Goal: Task Accomplishment & Management: Complete application form

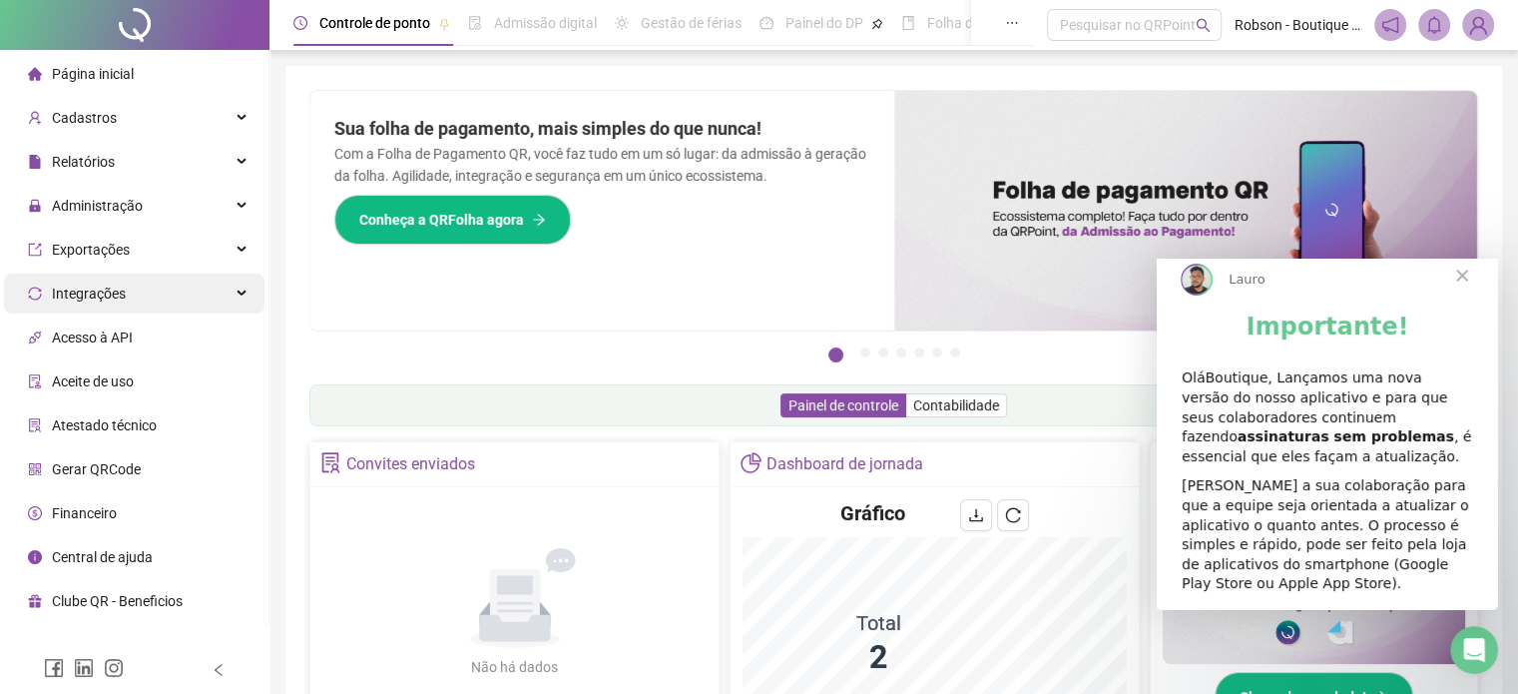
click at [246, 293] on icon at bounding box center [244, 293] width 10 height 0
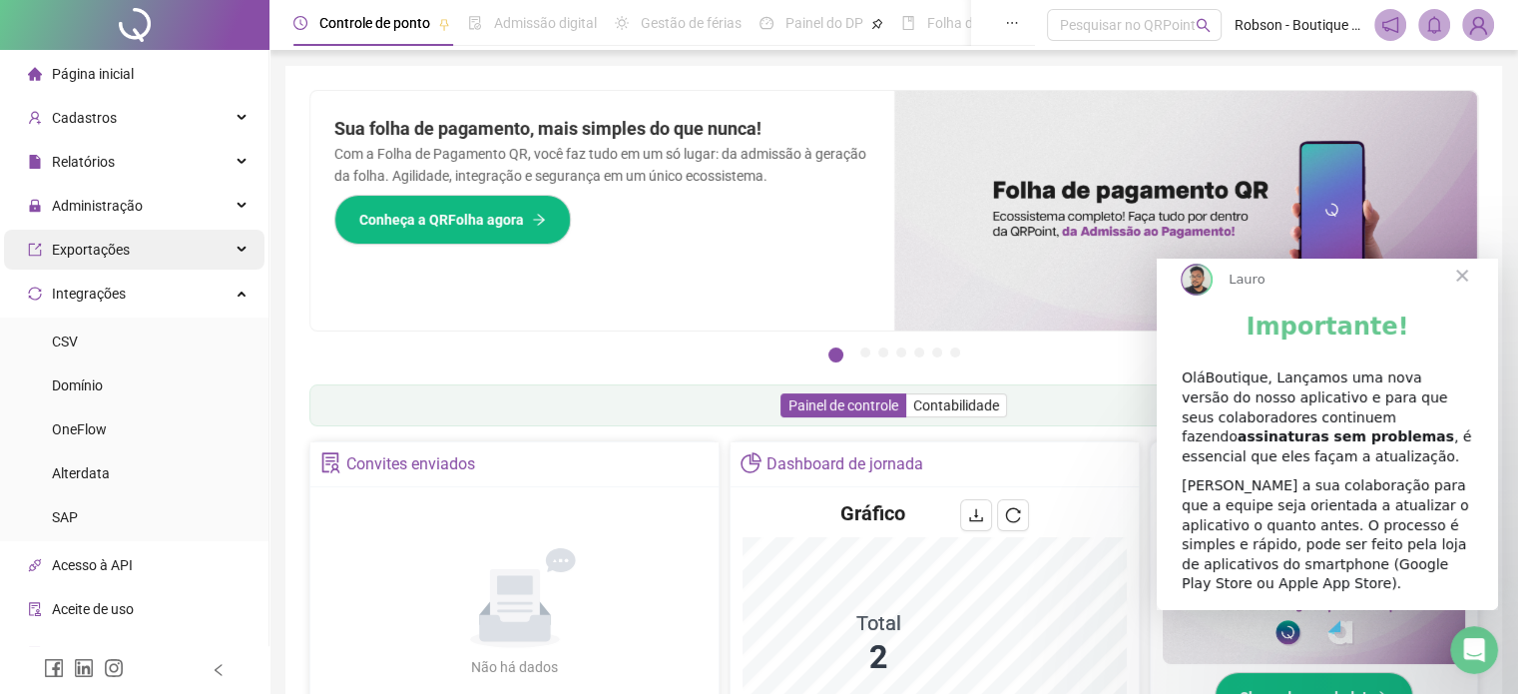
click at [229, 235] on div "Exportações" at bounding box center [134, 250] width 260 height 40
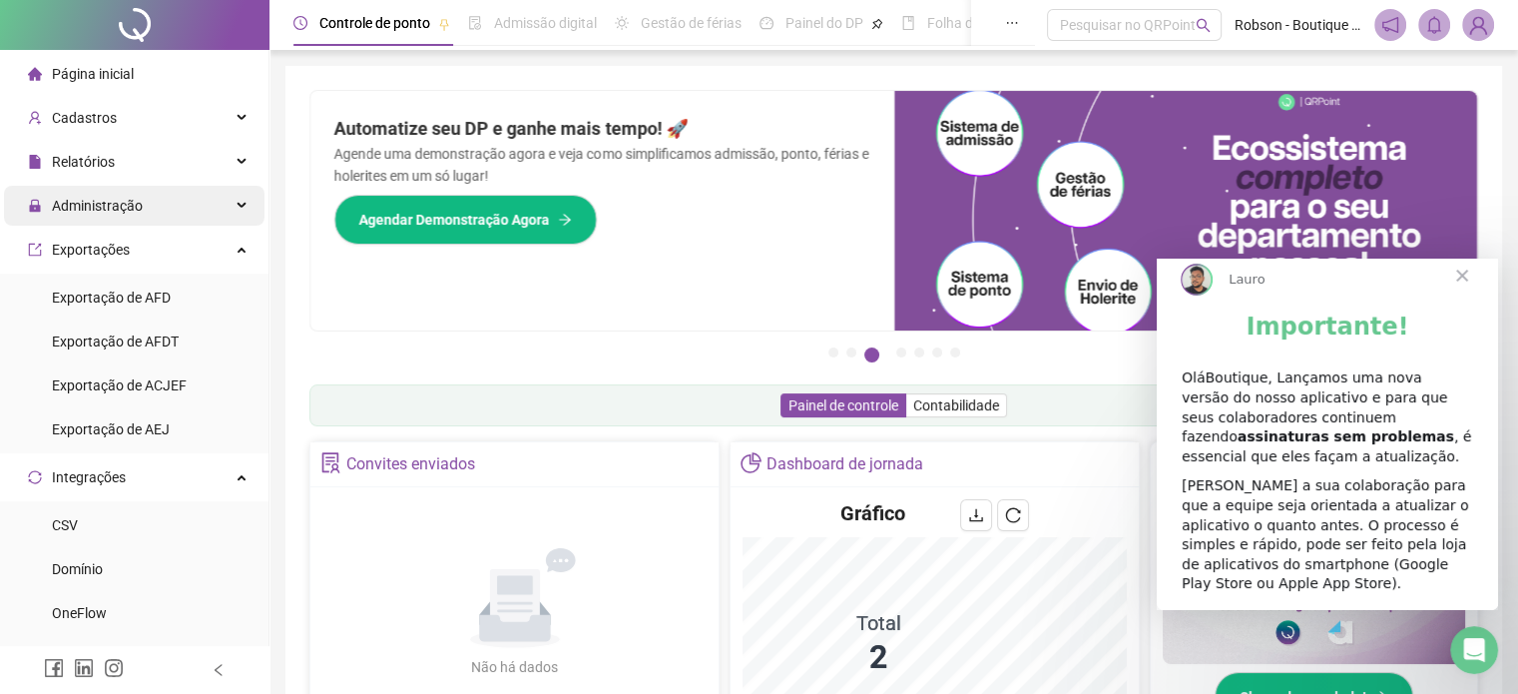
click at [220, 207] on div "Administração" at bounding box center [134, 206] width 260 height 40
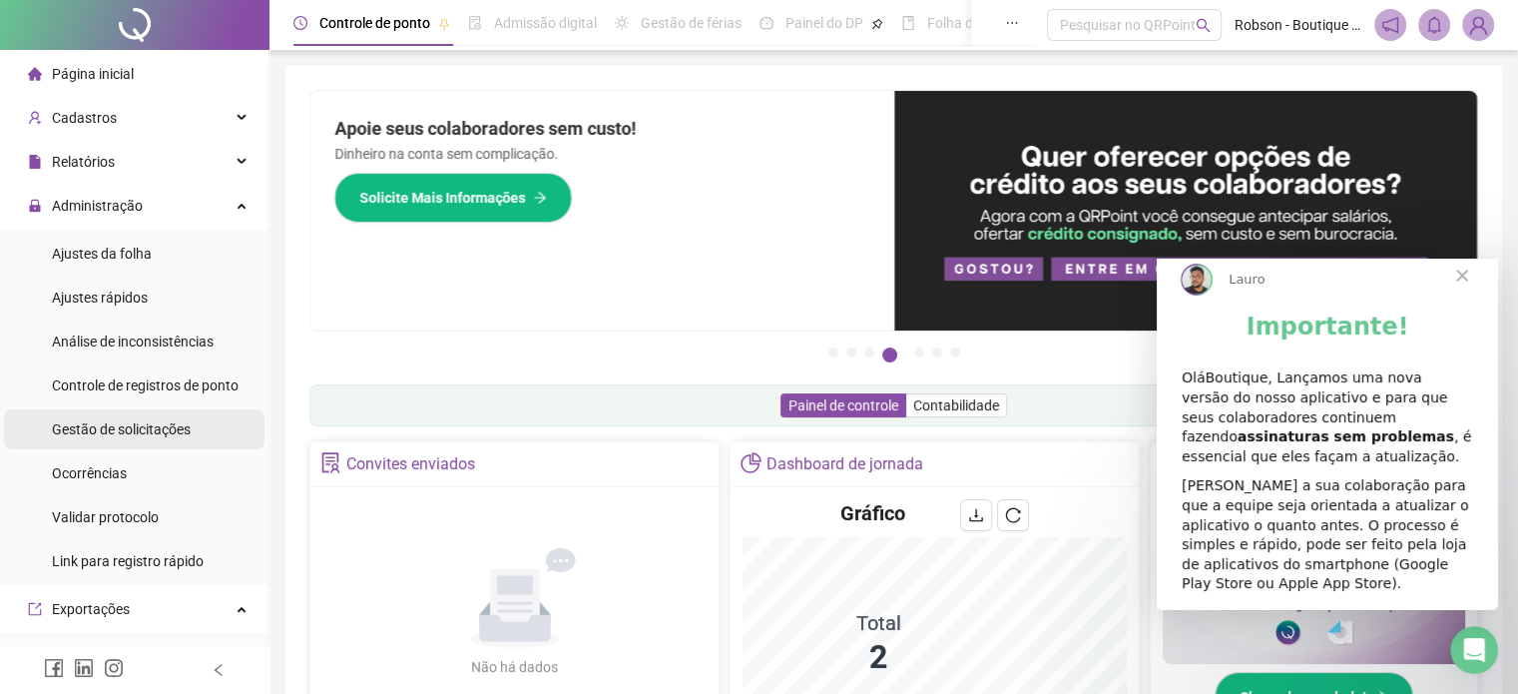
click at [164, 433] on span "Gestão de solicitações" at bounding box center [121, 429] width 139 height 16
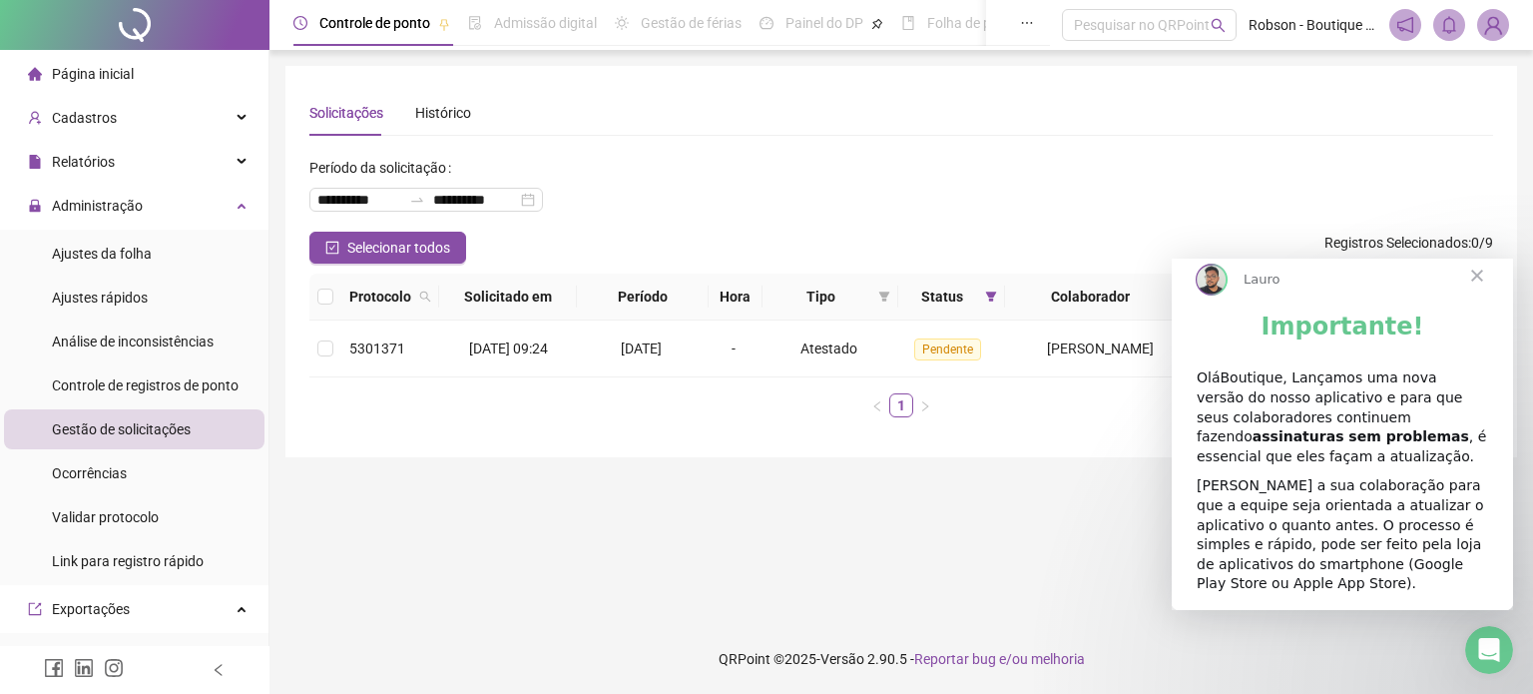
click at [1075, 507] on main "**********" at bounding box center [901, 337] width 1232 height 542
click at [1479, 292] on span "Fechar" at bounding box center [1477, 276] width 72 height 72
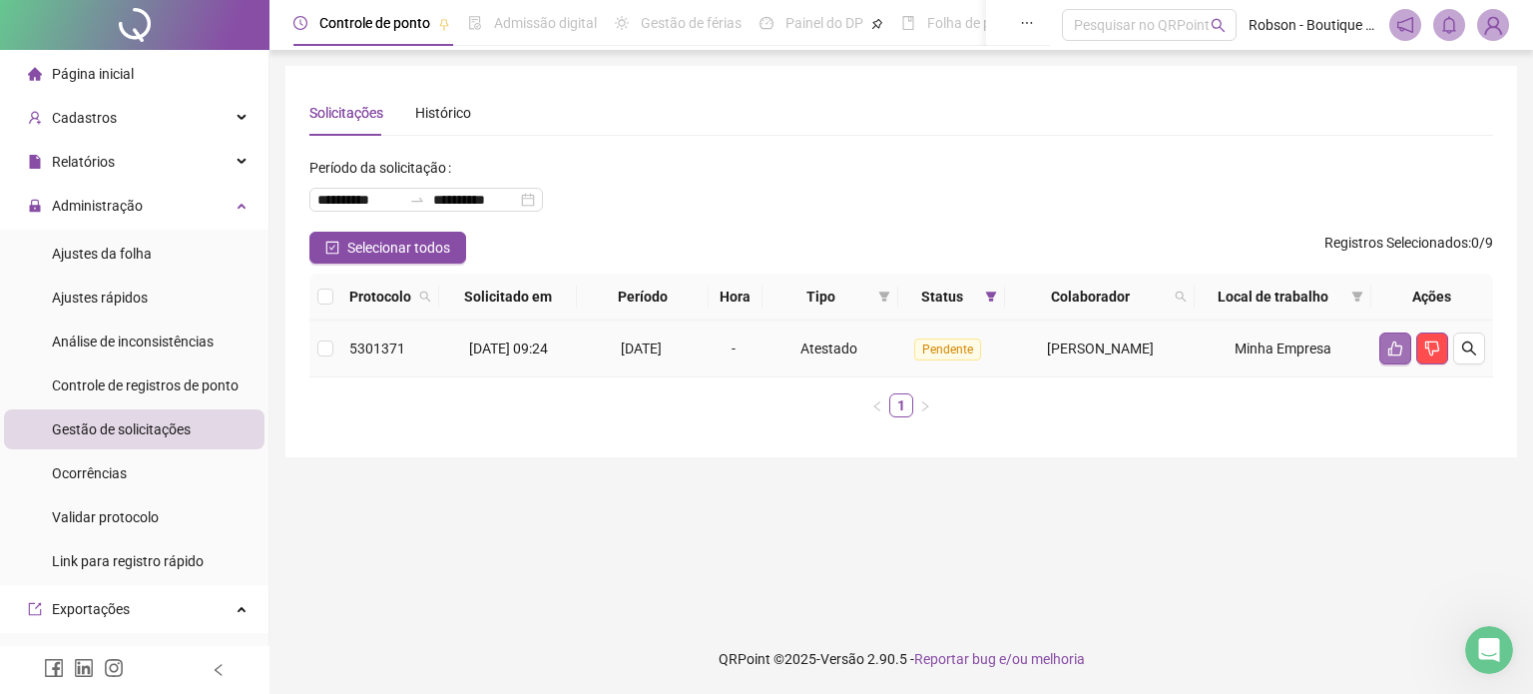
click at [1390, 361] on button "button" at bounding box center [1395, 348] width 32 height 32
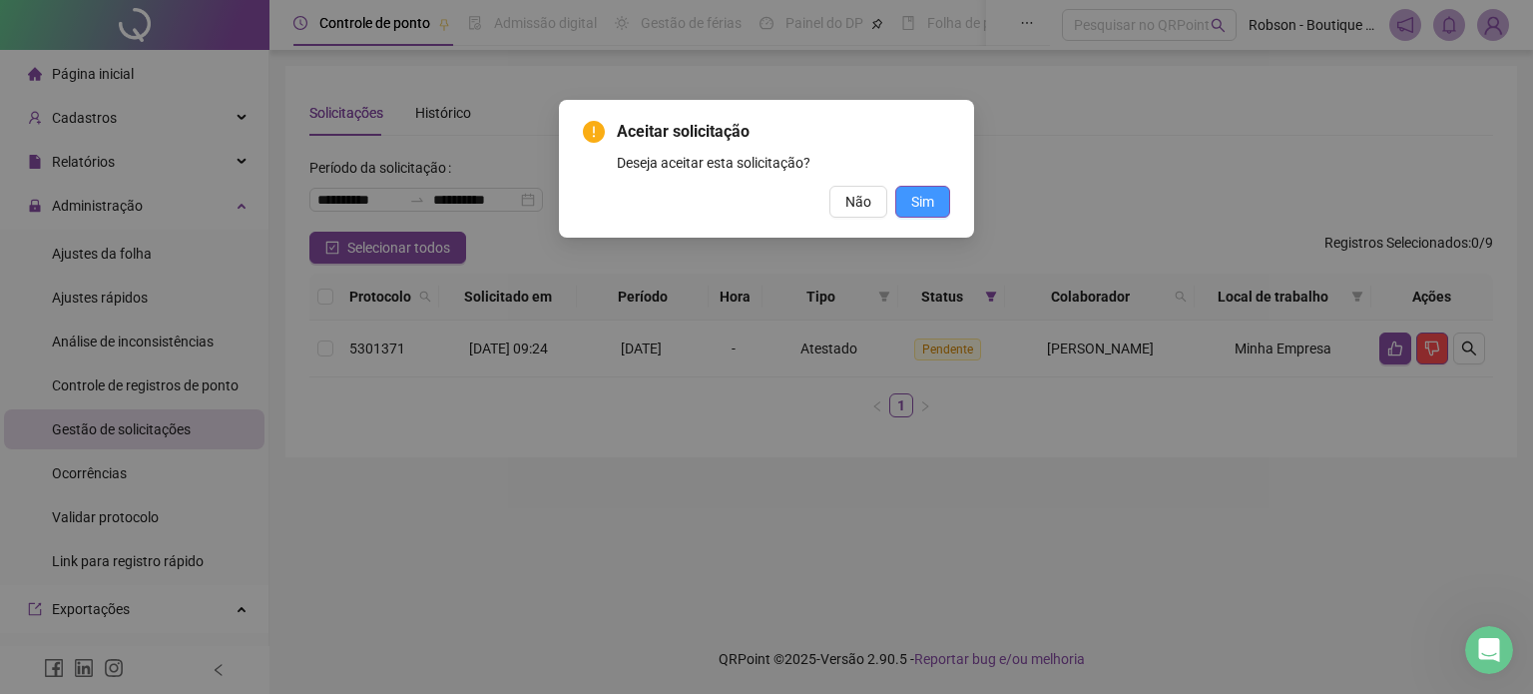
click at [930, 215] on button "Sim" at bounding box center [922, 202] width 55 height 32
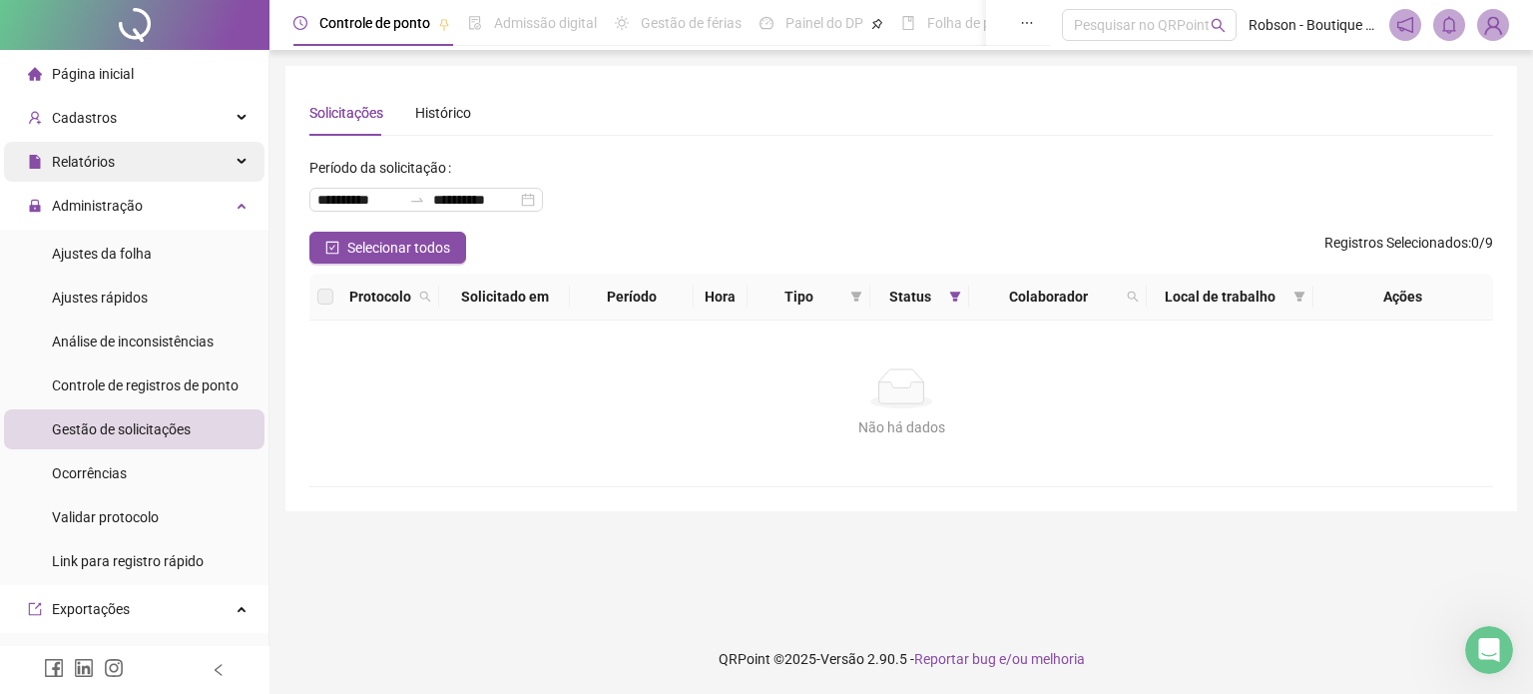
click at [231, 157] on div "Relatórios" at bounding box center [134, 162] width 260 height 40
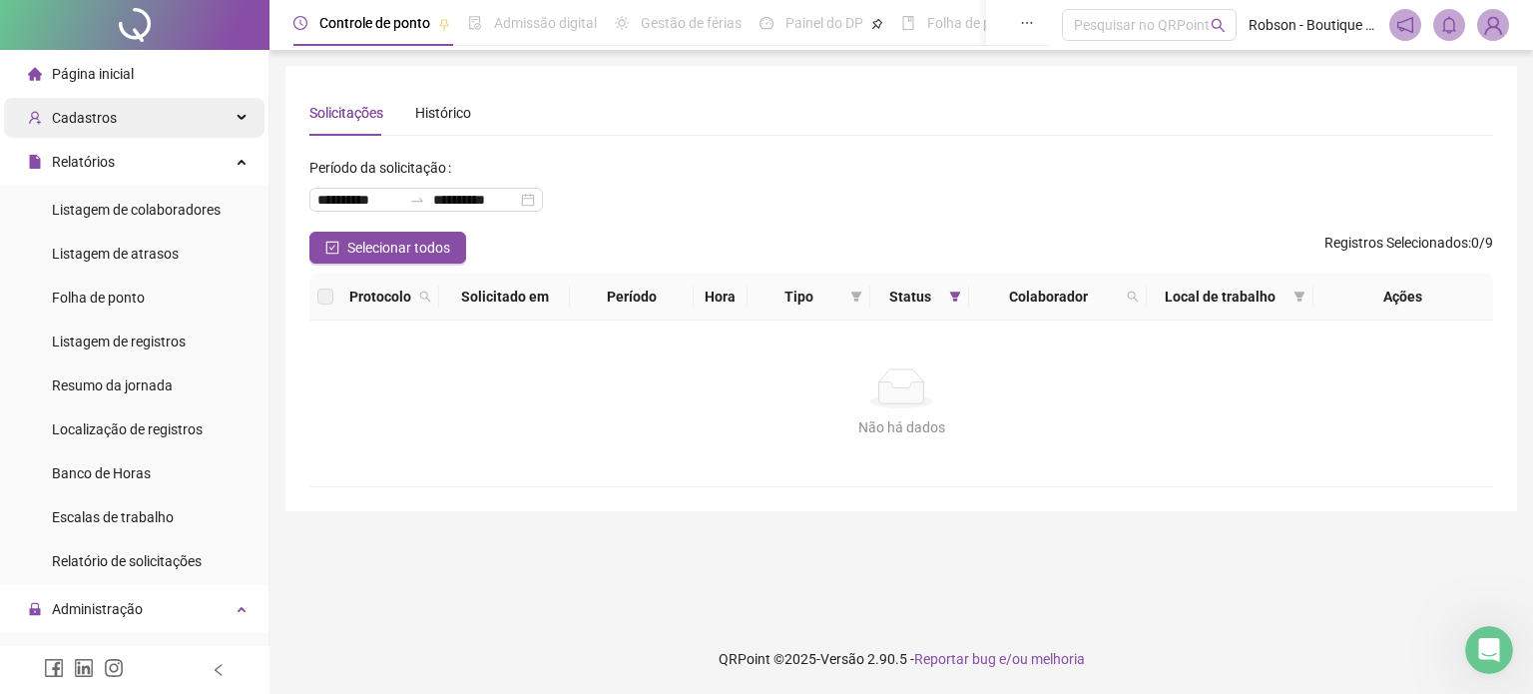
click at [228, 112] on div "Cadastros" at bounding box center [134, 118] width 260 height 40
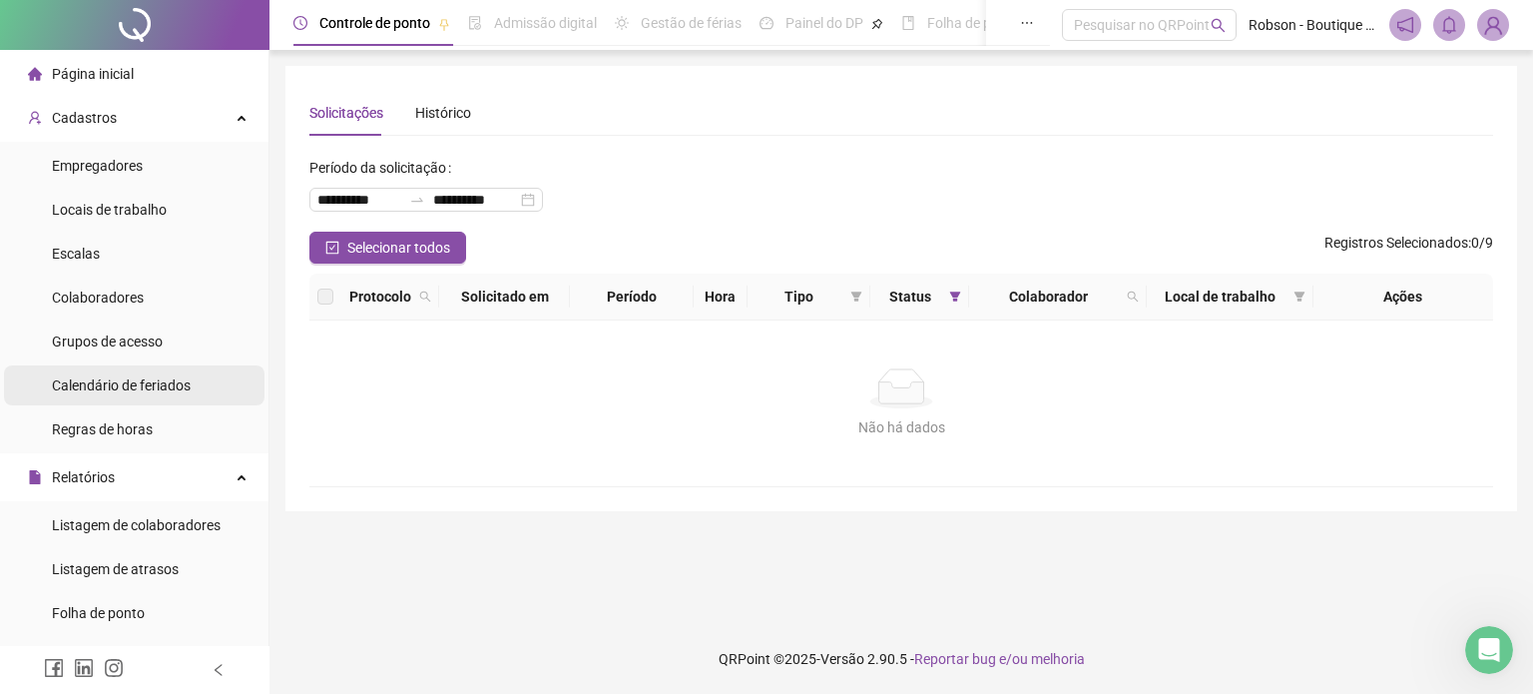
click at [156, 386] on span "Calendário de feriados" at bounding box center [121, 385] width 139 height 16
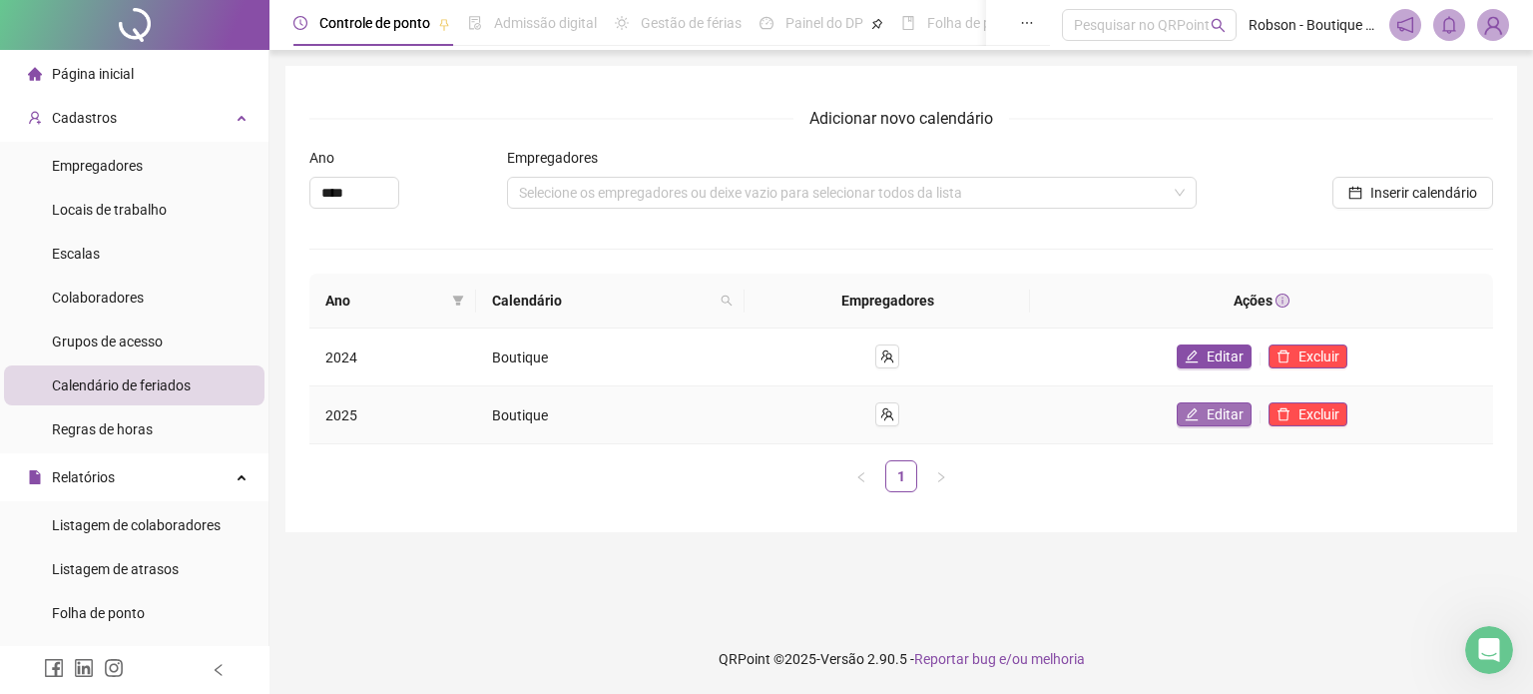
click at [1216, 417] on span "Editar" at bounding box center [1225, 414] width 37 height 22
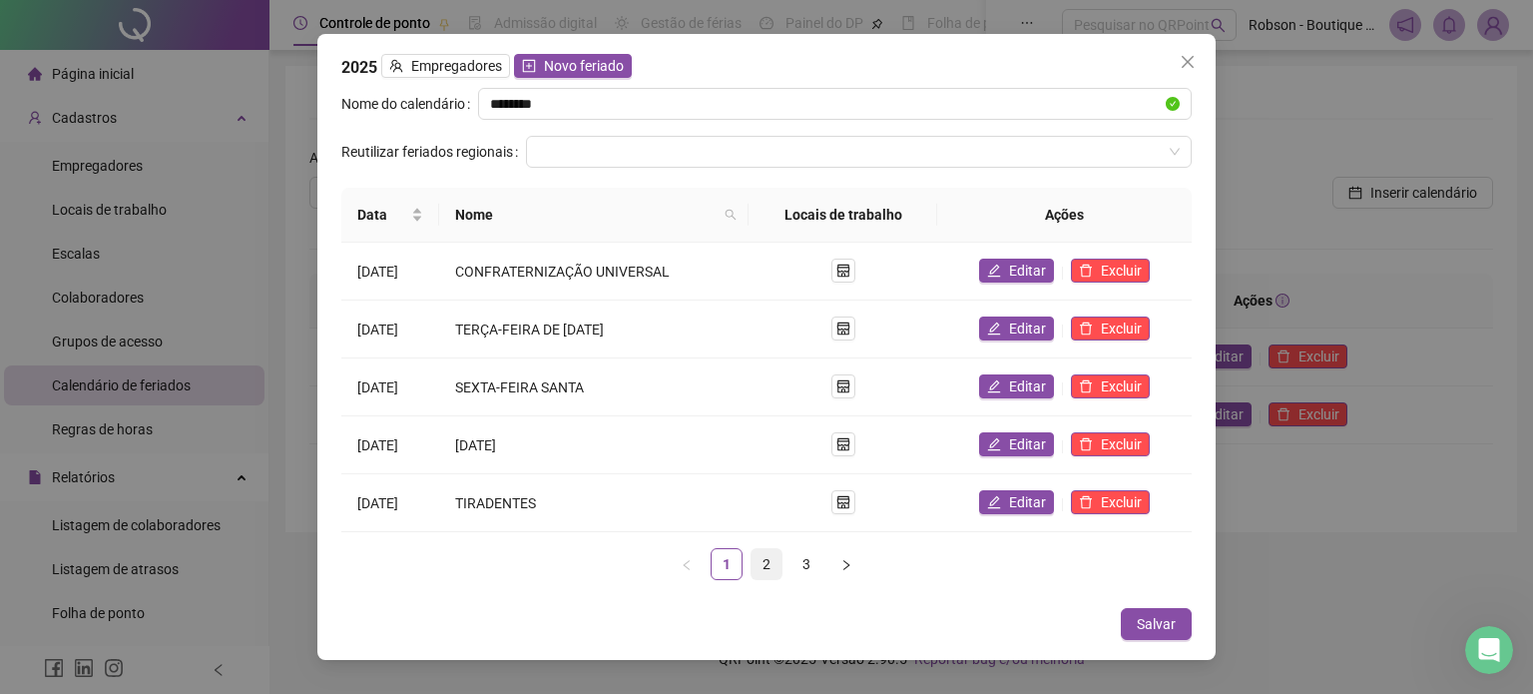
click at [766, 554] on link "2" at bounding box center [767, 564] width 30 height 30
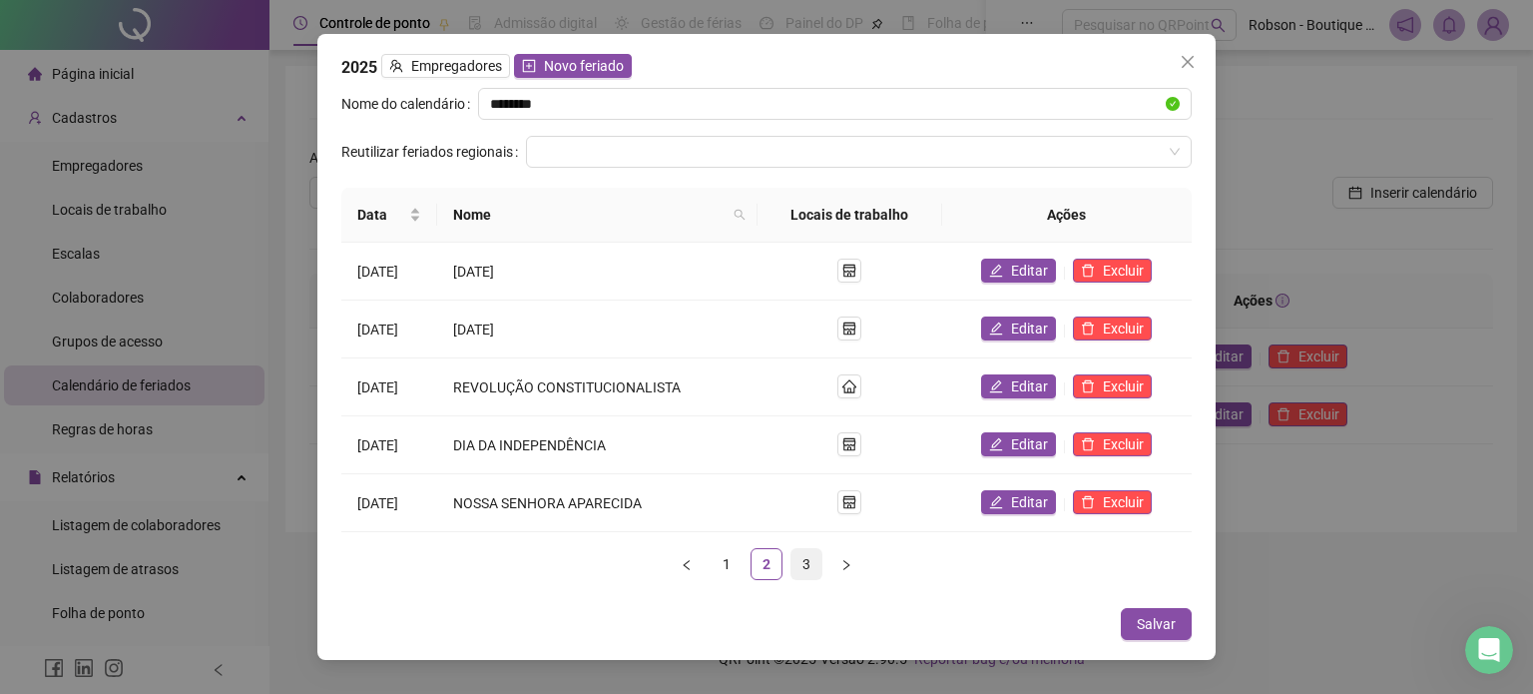
click at [817, 560] on link "3" at bounding box center [806, 564] width 30 height 30
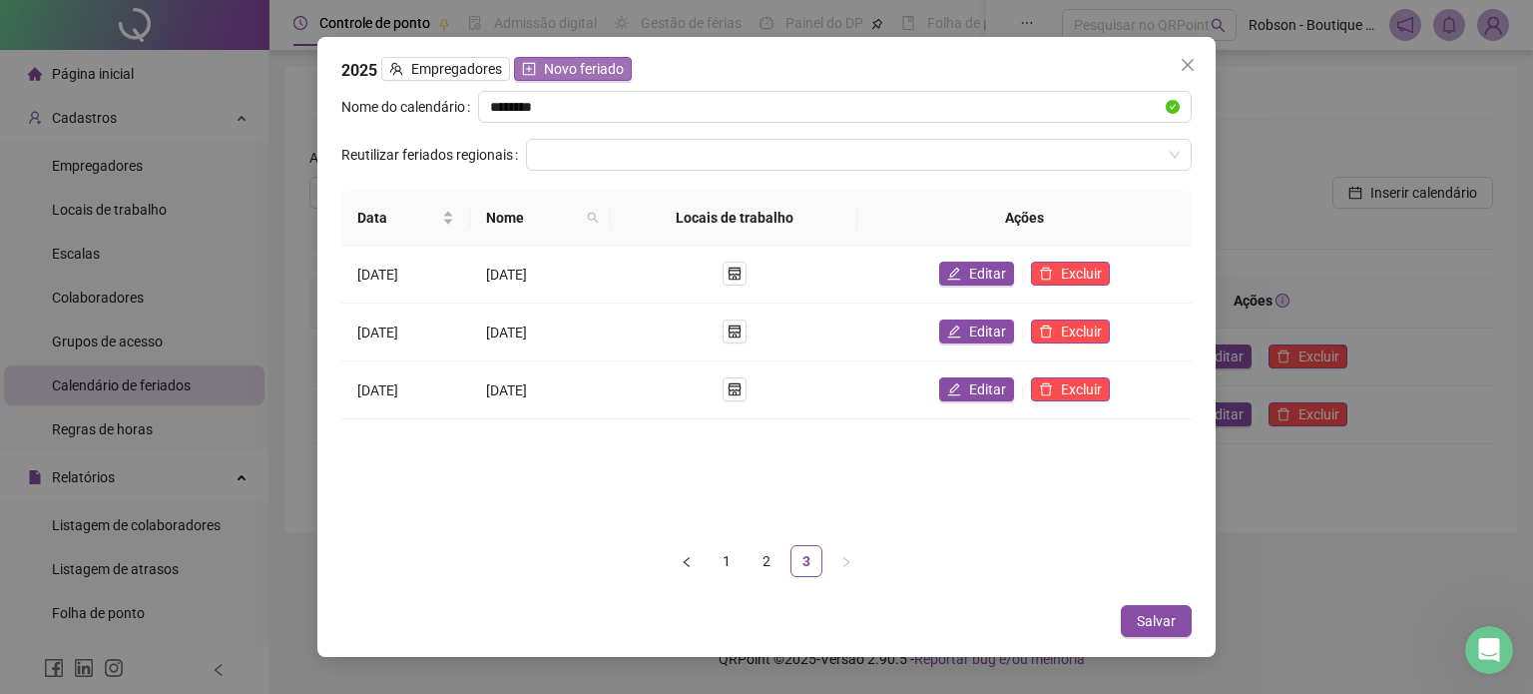
click at [572, 71] on span "Novo feriado" at bounding box center [584, 69] width 80 height 22
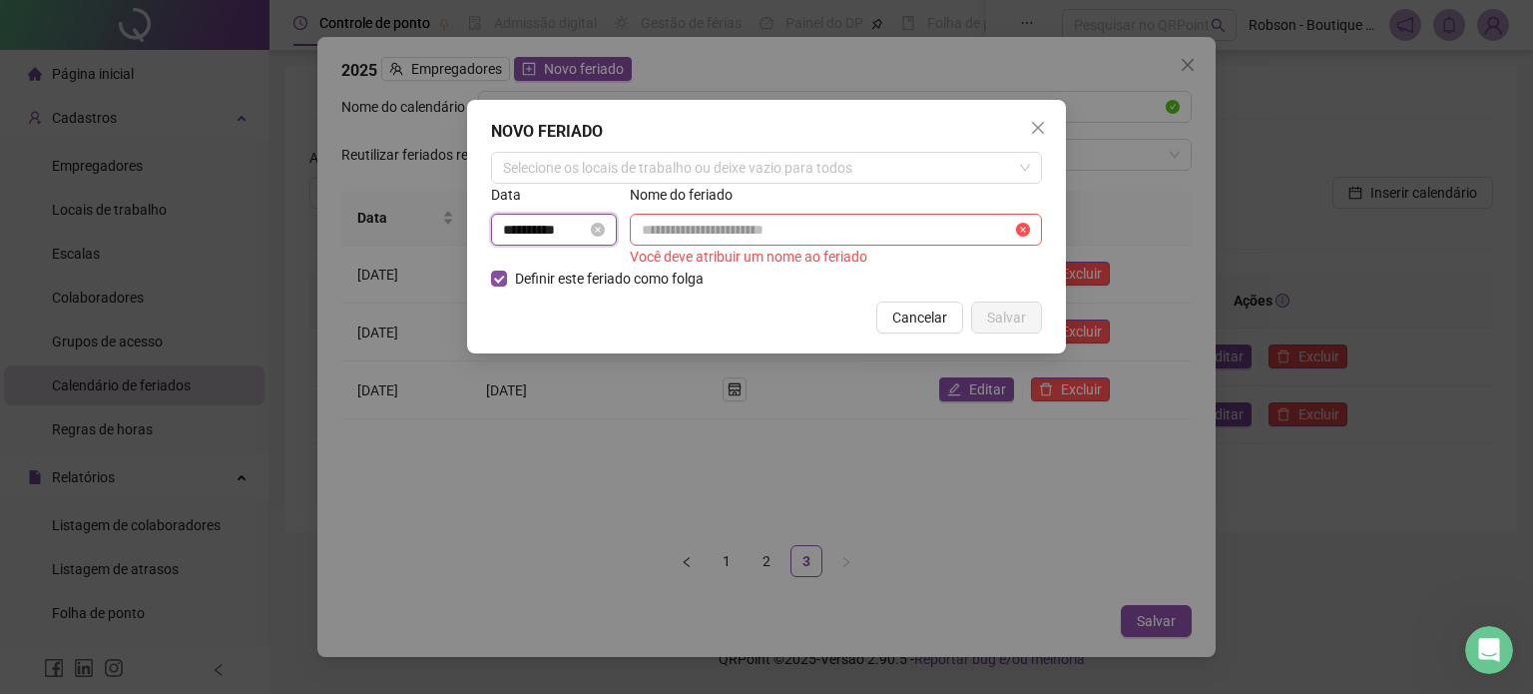
click at [555, 224] on input "**********" at bounding box center [545, 230] width 84 height 22
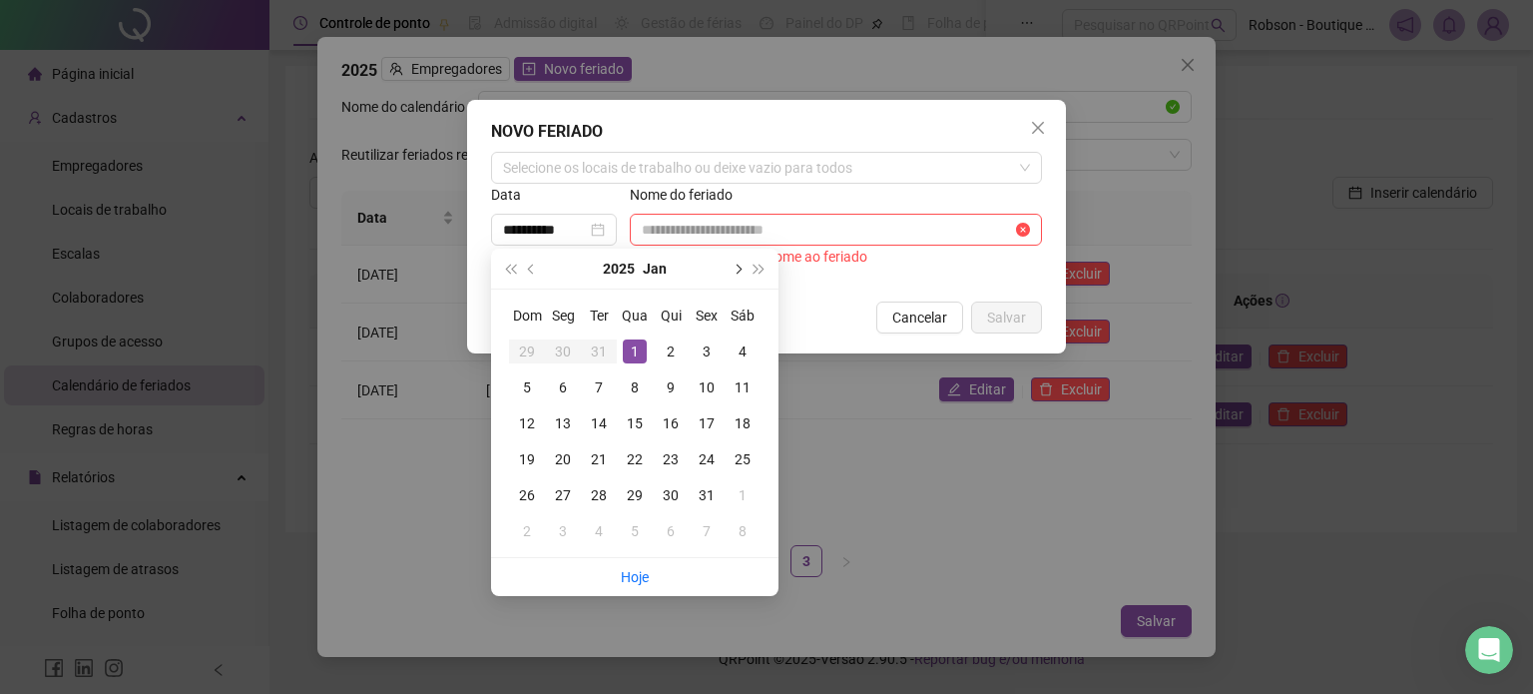
click at [737, 271] on span "next-year" at bounding box center [737, 268] width 10 height 10
click at [737, 270] on span "next-year" at bounding box center [737, 268] width 10 height 10
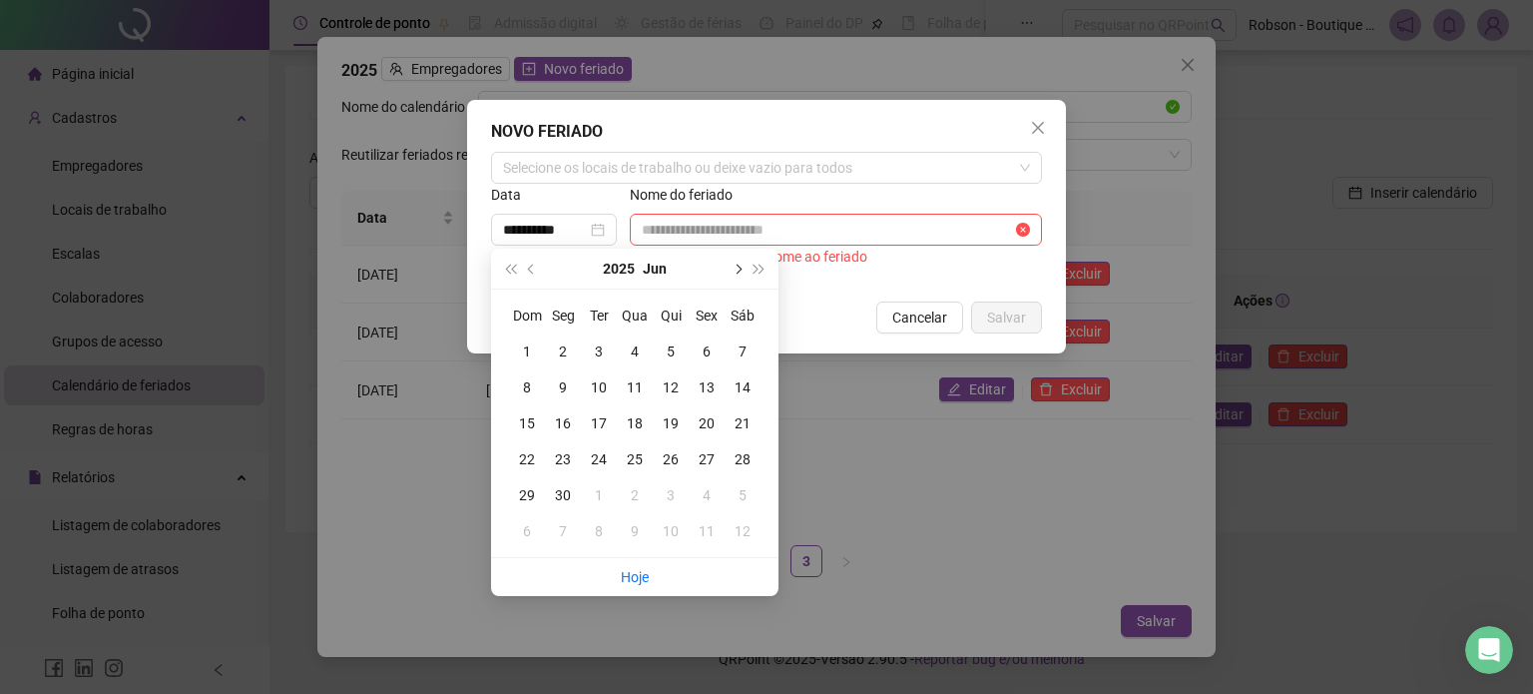
click at [737, 269] on span "next-year" at bounding box center [737, 268] width 10 height 10
type input "**********"
click at [711, 421] on div "15" at bounding box center [707, 423] width 24 height 24
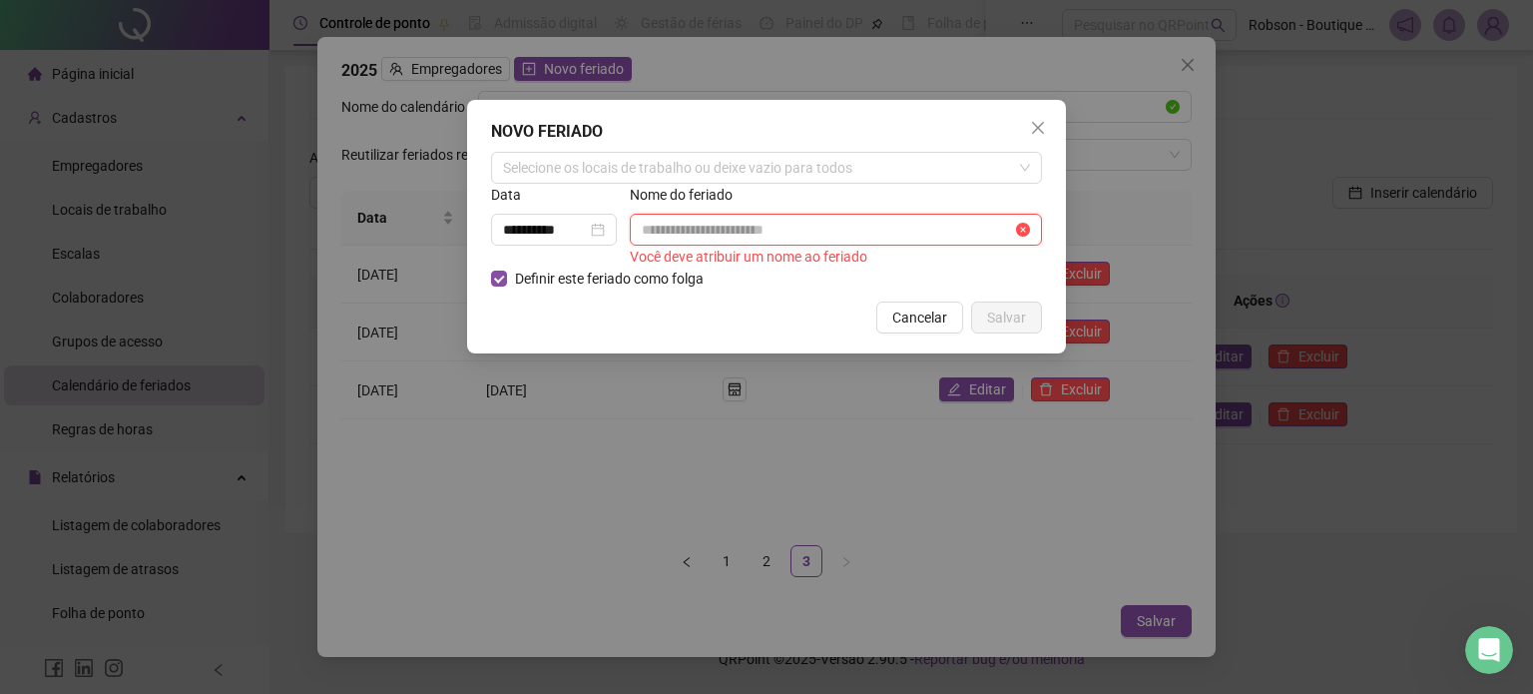
click at [850, 233] on input "text" at bounding box center [827, 230] width 370 height 22
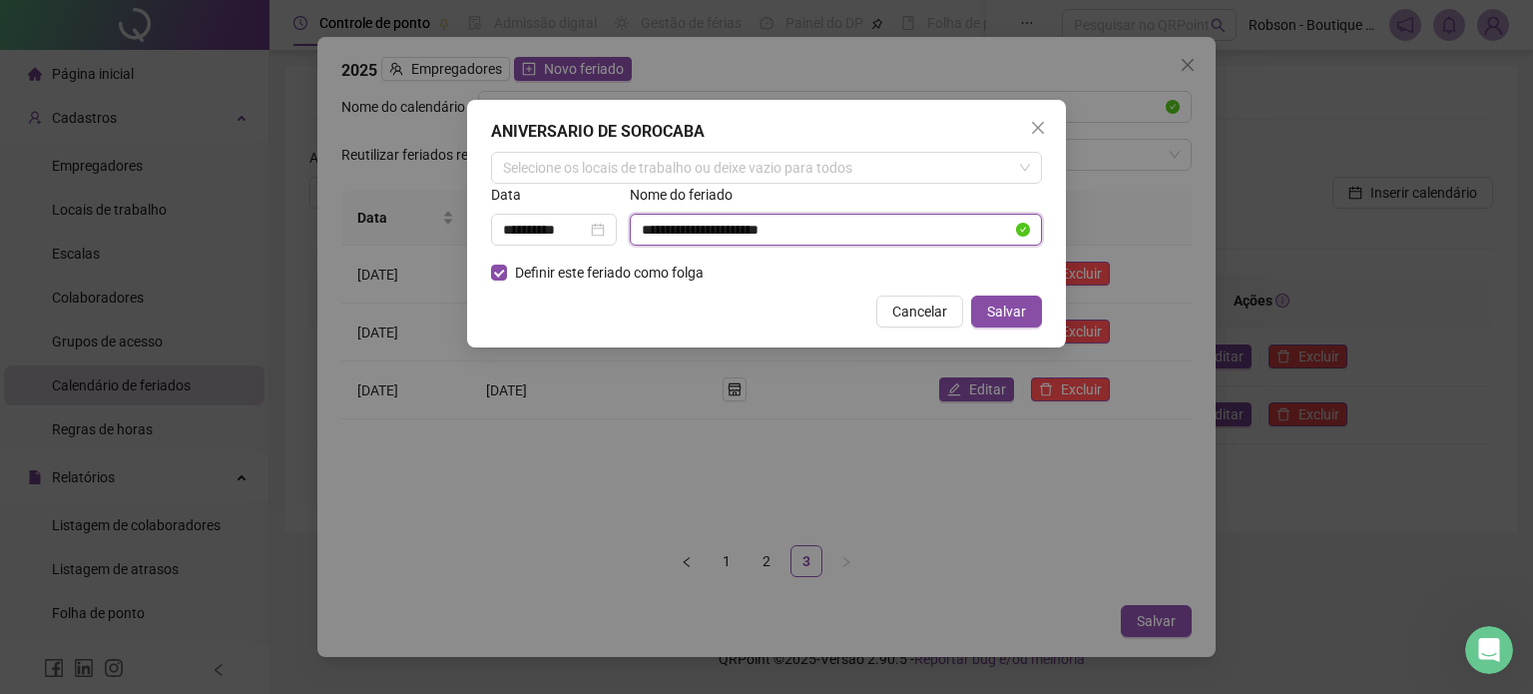
click at [818, 227] on input "**********" at bounding box center [827, 230] width 370 height 22
drag, startPoint x: 796, startPoint y: 222, endPoint x: 616, endPoint y: 221, distance: 180.6
click at [621, 216] on div "**********" at bounding box center [766, 223] width 555 height 78
click at [547, 171] on div "Selecione os locais de trabalho ou deixe vazio para todos" at bounding box center [766, 168] width 551 height 32
type input "**********"
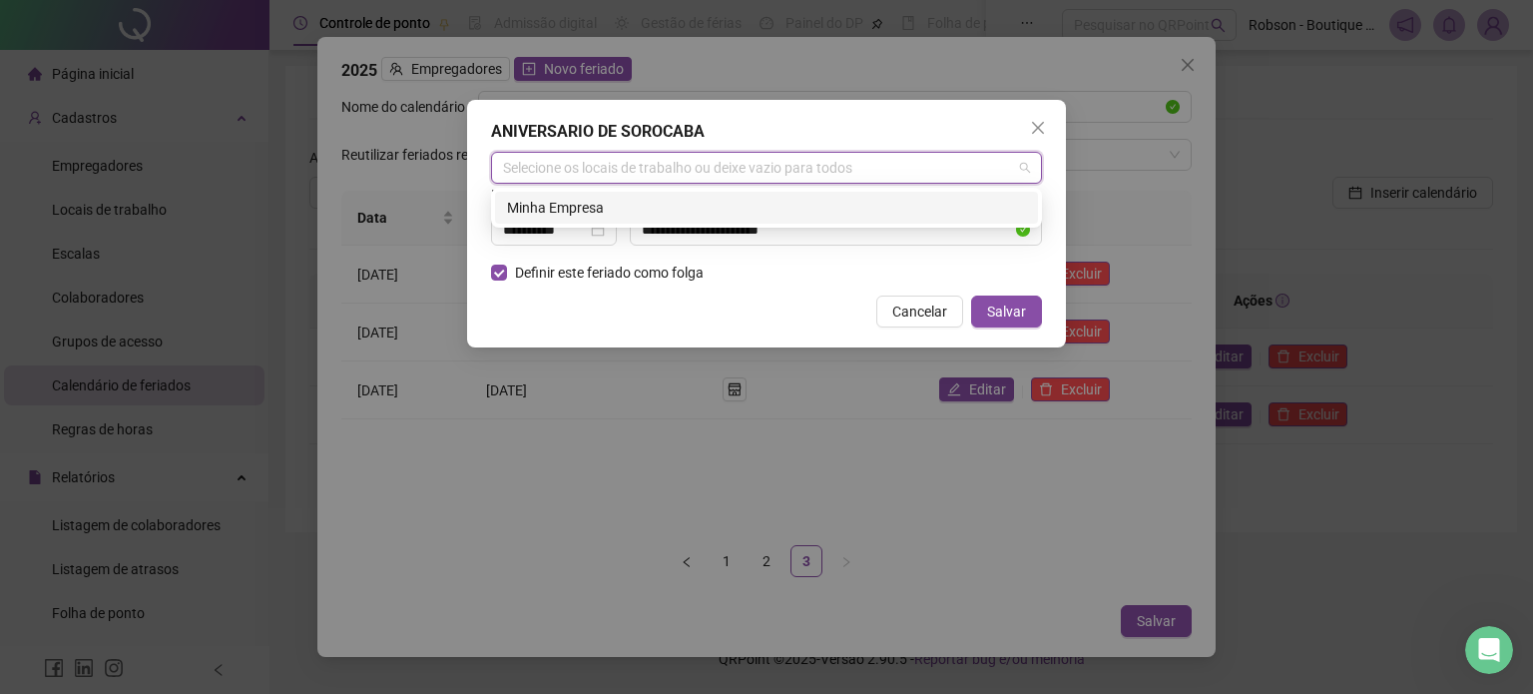
click at [571, 211] on div "Minha Empresa" at bounding box center [766, 208] width 519 height 22
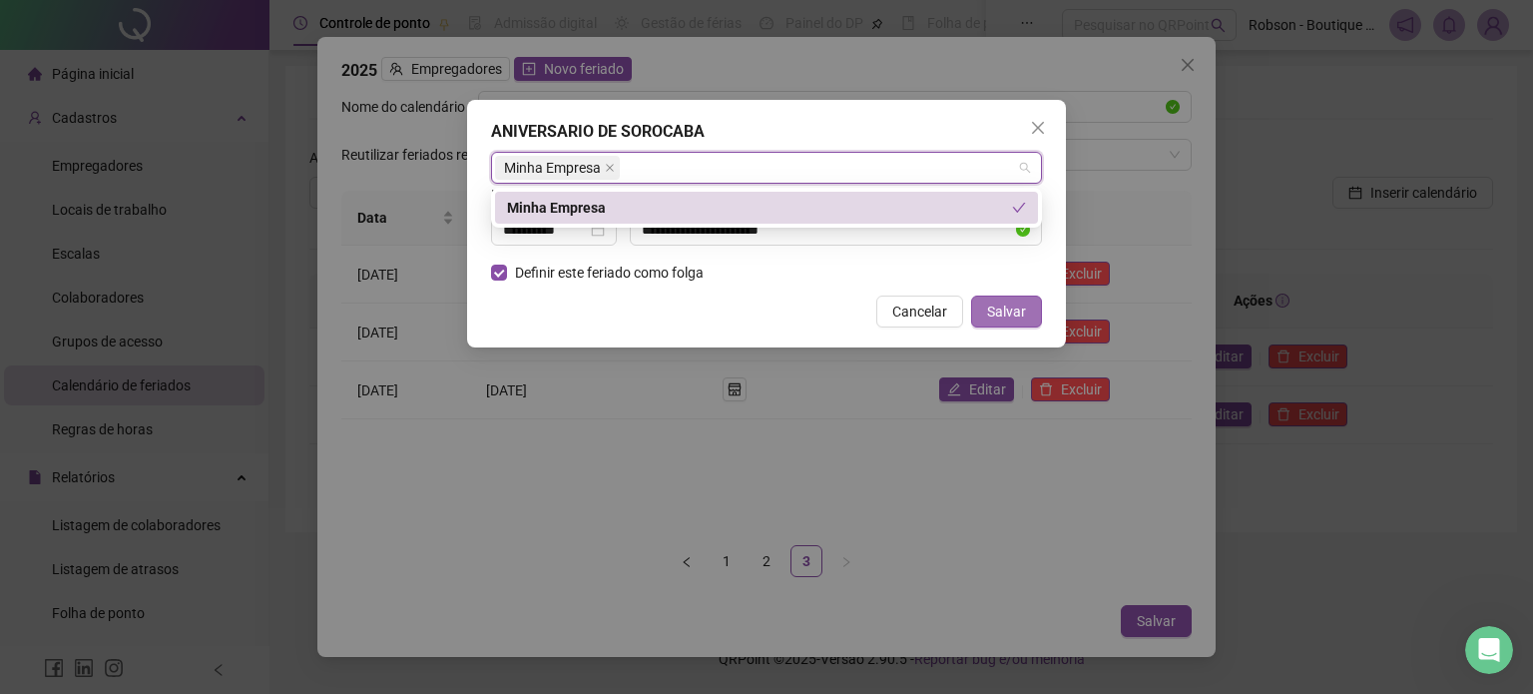
click at [1008, 306] on span "Salvar" at bounding box center [1006, 311] width 39 height 22
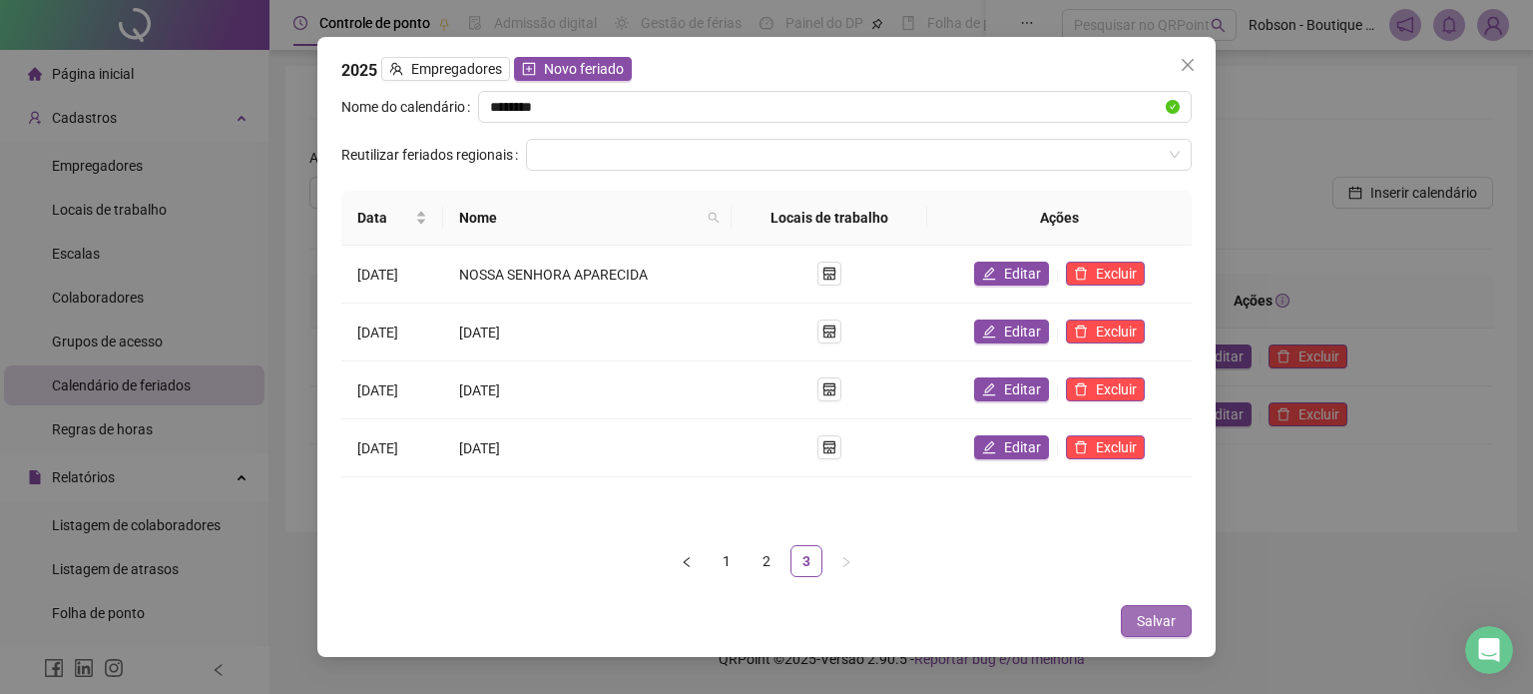
click at [1174, 617] on span "Salvar" at bounding box center [1156, 621] width 39 height 22
click at [1156, 626] on span "Salvar" at bounding box center [1156, 621] width 39 height 22
click at [1168, 633] on button "Salvar" at bounding box center [1156, 621] width 71 height 32
click at [1163, 619] on span "Salvar" at bounding box center [1156, 621] width 39 height 22
click at [1163, 620] on span "Salvar" at bounding box center [1156, 621] width 39 height 22
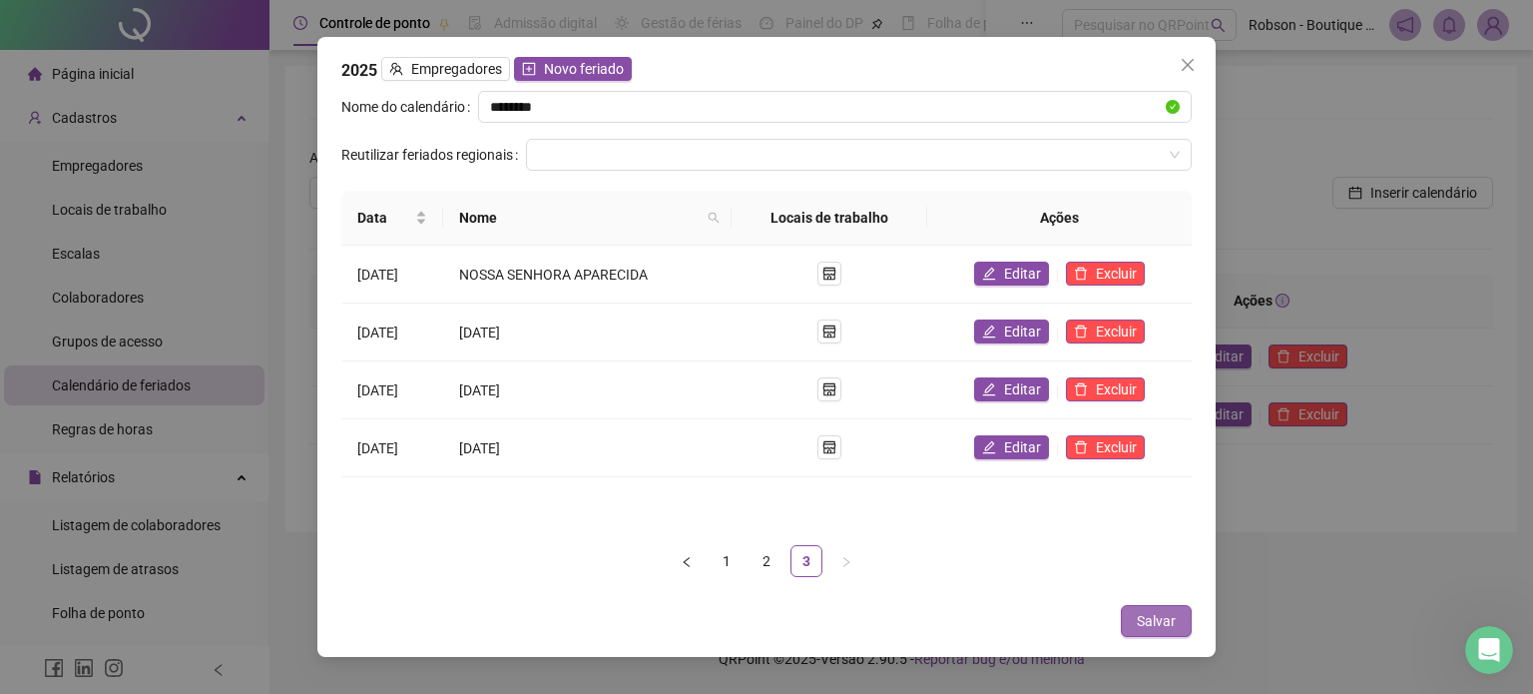
click at [1163, 622] on span "Salvar" at bounding box center [1156, 621] width 39 height 22
click at [1165, 625] on span "Salvar" at bounding box center [1156, 621] width 39 height 22
click at [1166, 628] on span "Salvar" at bounding box center [1156, 621] width 39 height 22
click at [1162, 610] on span "Salvar" at bounding box center [1156, 621] width 39 height 22
click at [1191, 63] on icon "close" at bounding box center [1188, 65] width 16 height 16
